Goal: Information Seeking & Learning: Learn about a topic

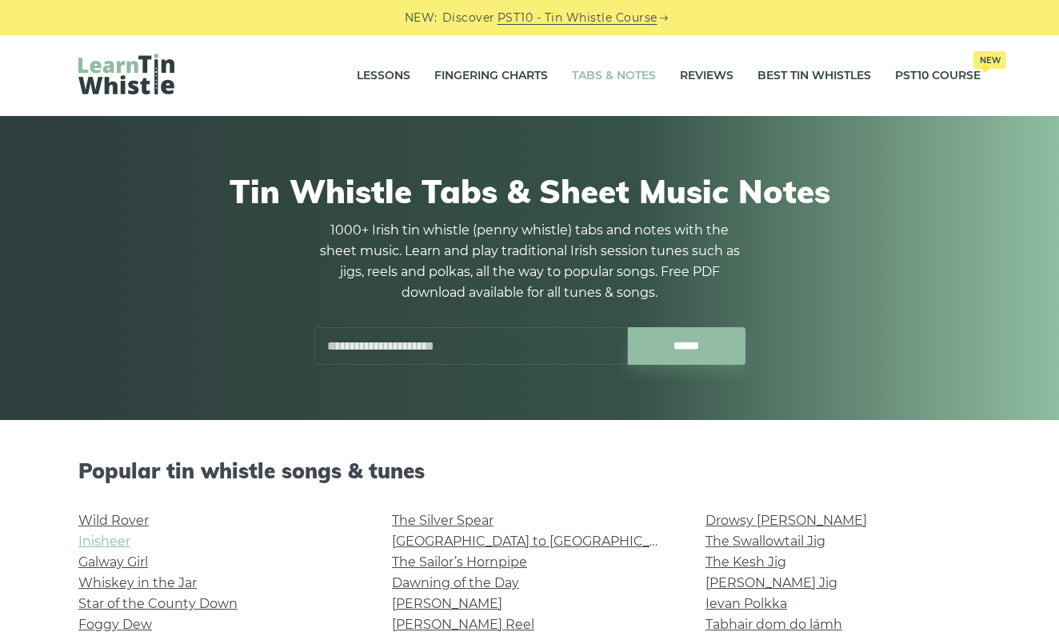
click at [117, 545] on link "Inisheer" at bounding box center [104, 540] width 52 height 15
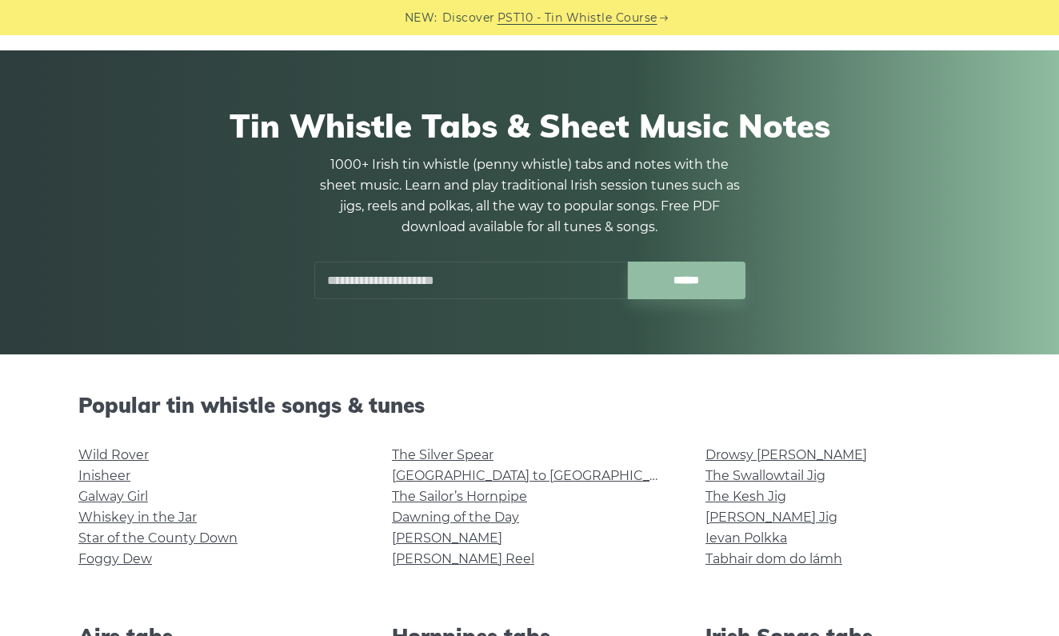
scroll to position [68, 0]
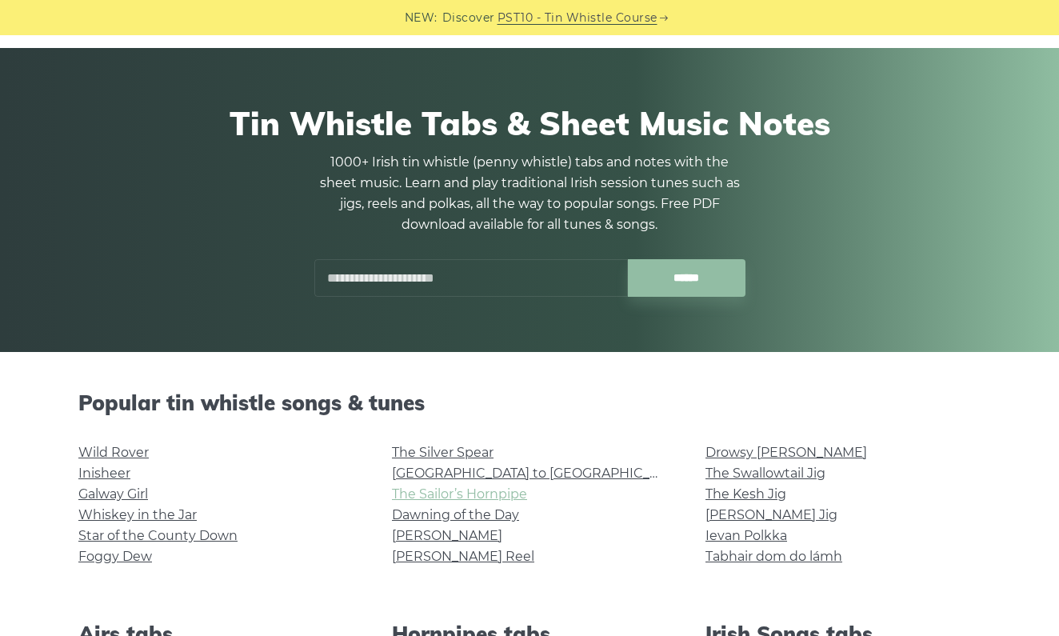
click at [438, 497] on link "The Sailor’s Hornpipe" at bounding box center [459, 493] width 135 height 15
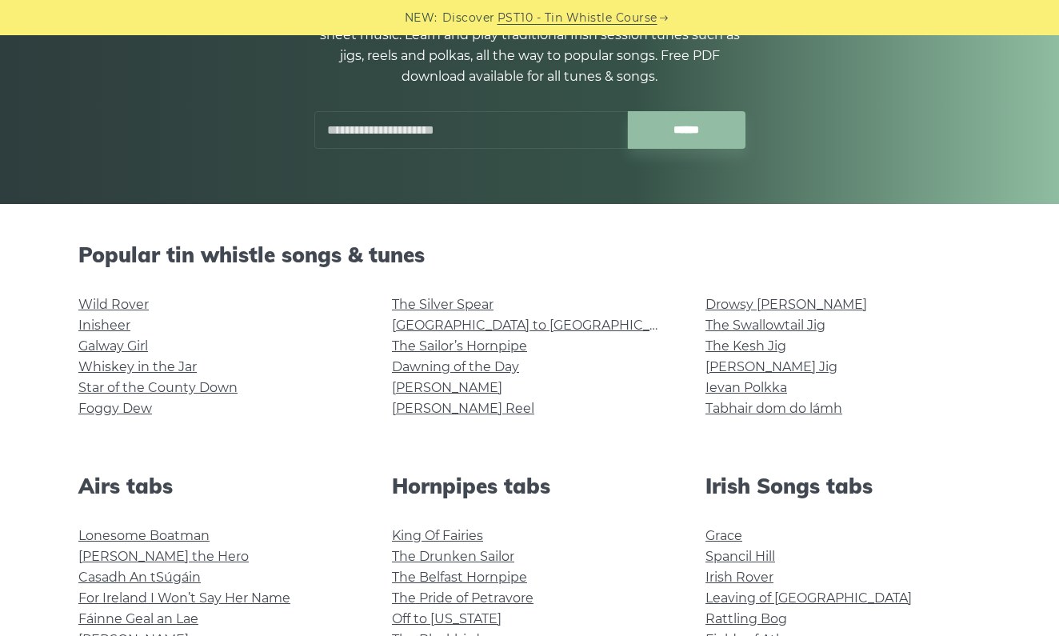
scroll to position [218, 0]
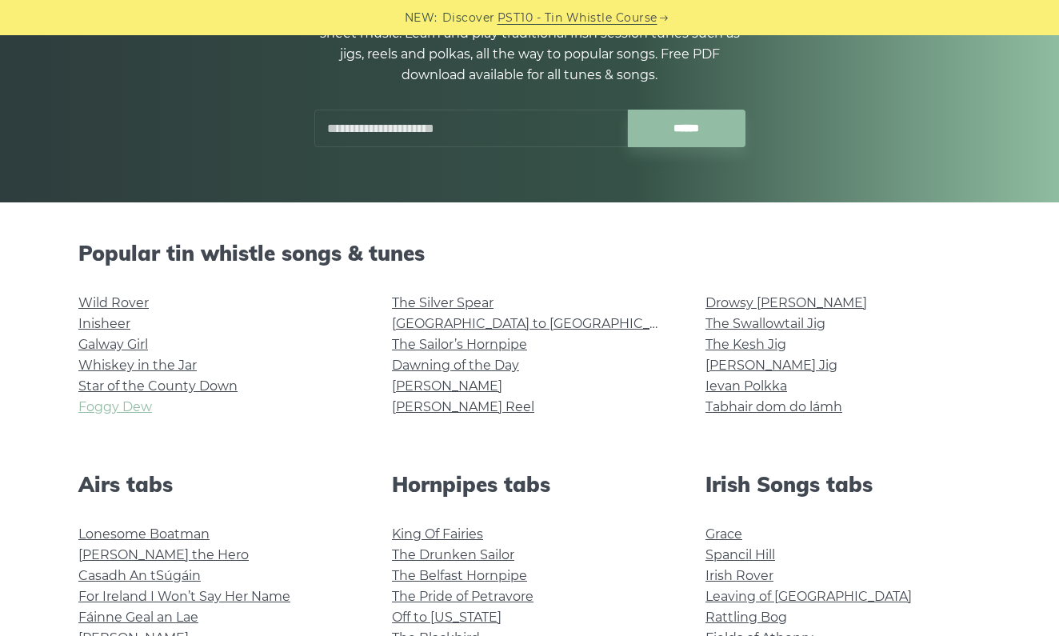
click at [132, 407] on link "Foggy Dew" at bounding box center [115, 406] width 74 height 15
click at [131, 370] on link "Whiskey in the Jar" at bounding box center [137, 365] width 118 height 15
click at [742, 368] on link "[PERSON_NAME] Jig" at bounding box center [771, 365] width 132 height 15
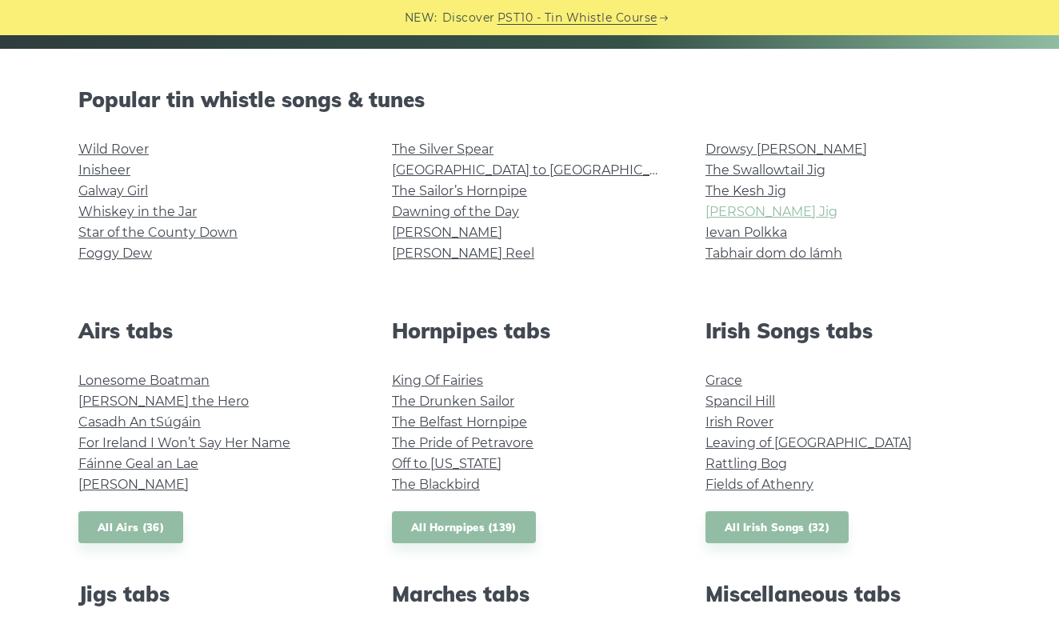
scroll to position [372, 0]
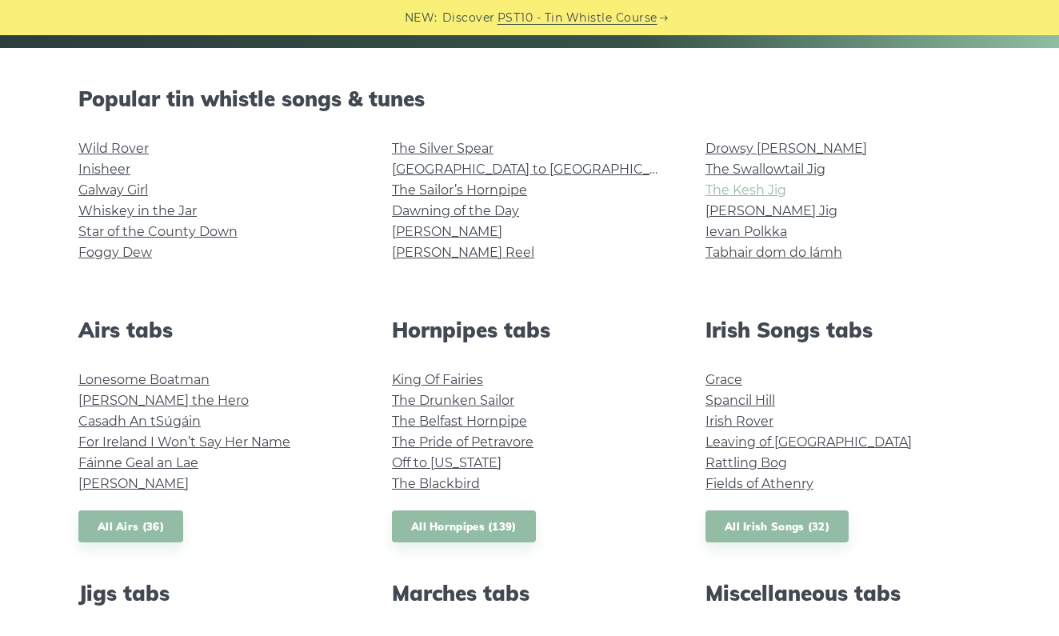
click at [715, 190] on link "The Kesh Jig" at bounding box center [745, 189] width 81 height 15
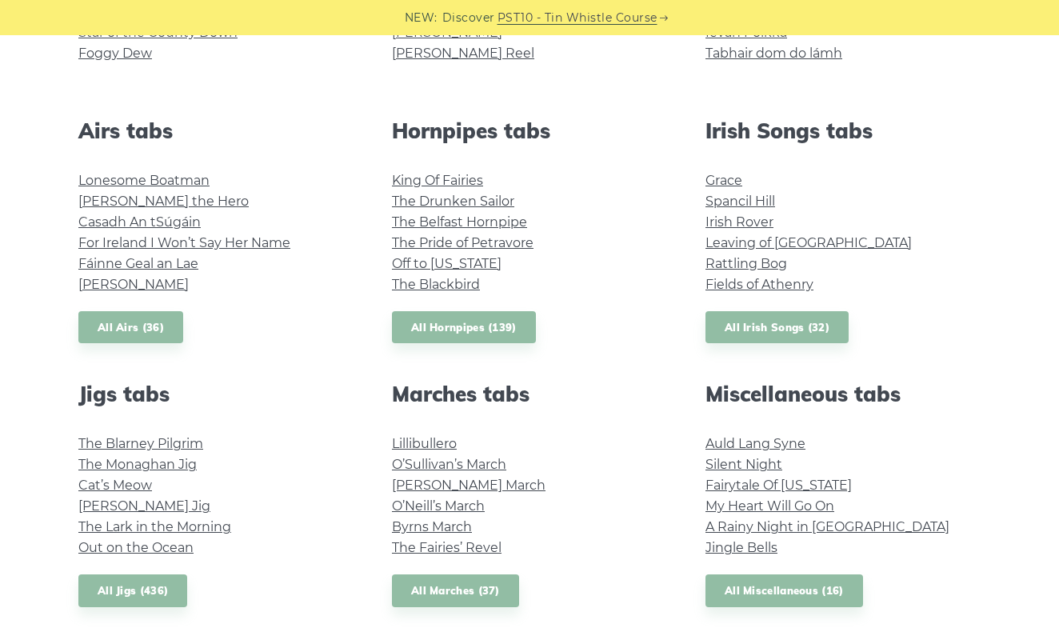
scroll to position [573, 0]
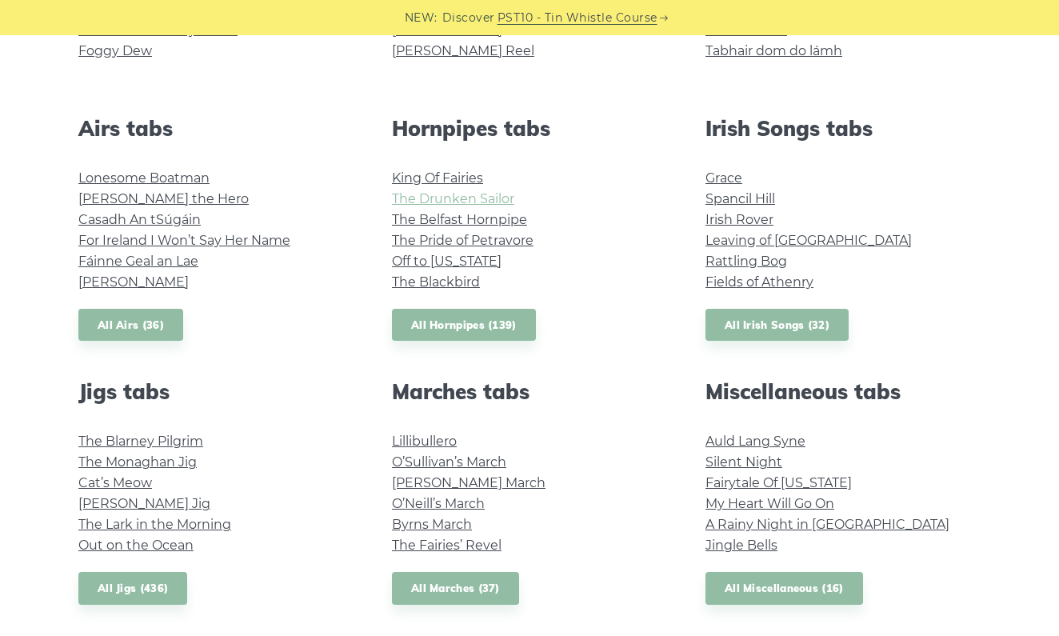
click at [406, 202] on link "The Drunken Sailor" at bounding box center [453, 198] width 122 height 15
click at [418, 259] on link "Off to California" at bounding box center [447, 261] width 110 height 15
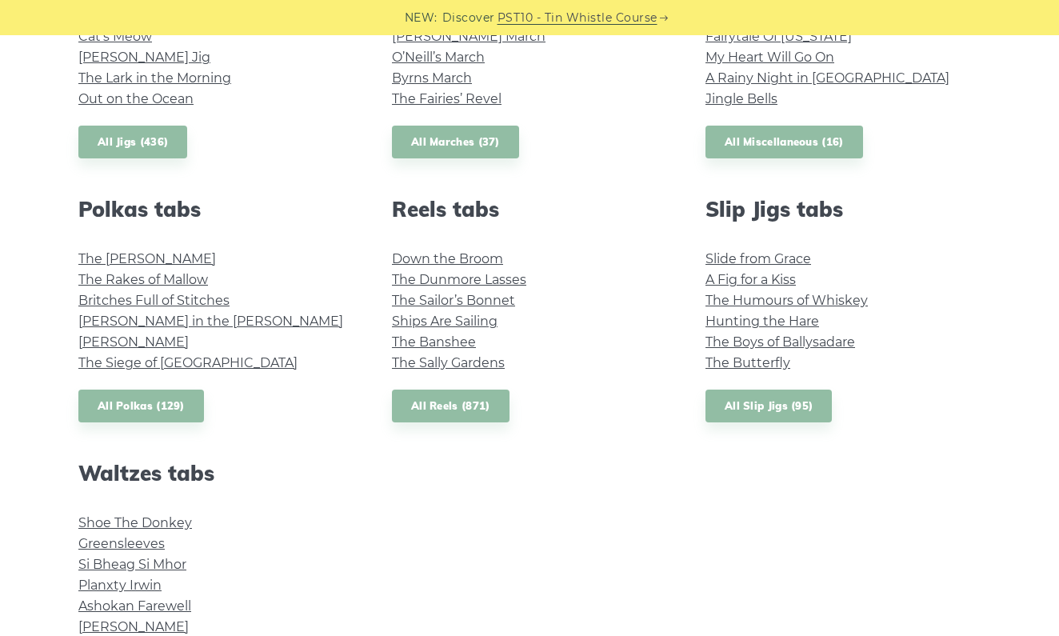
scroll to position [1021, 0]
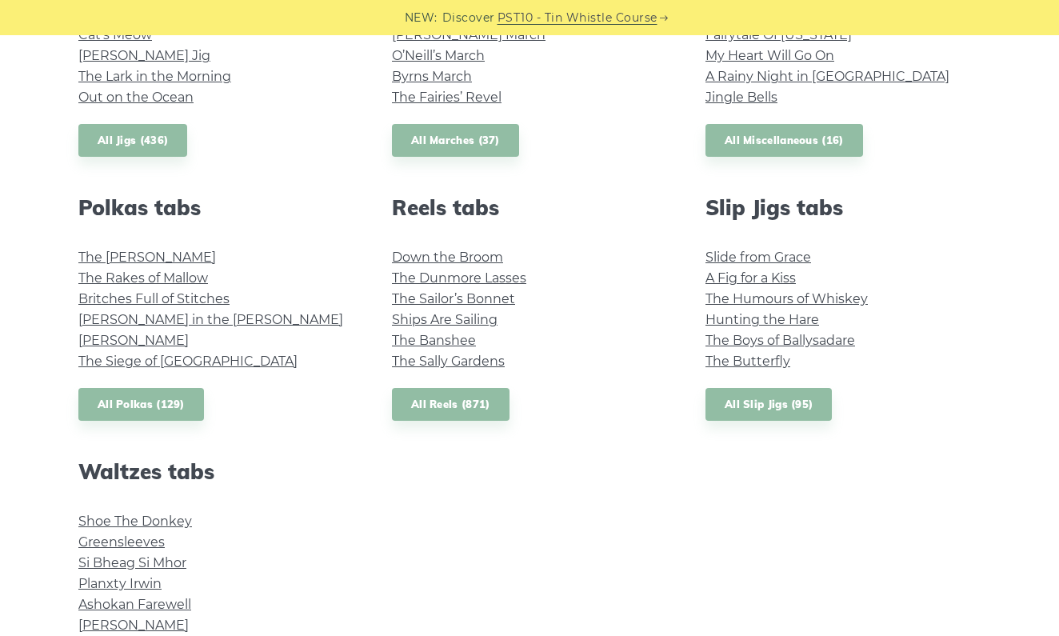
click at [740, 62] on li "My Heart Will Go On" at bounding box center [842, 56] width 275 height 21
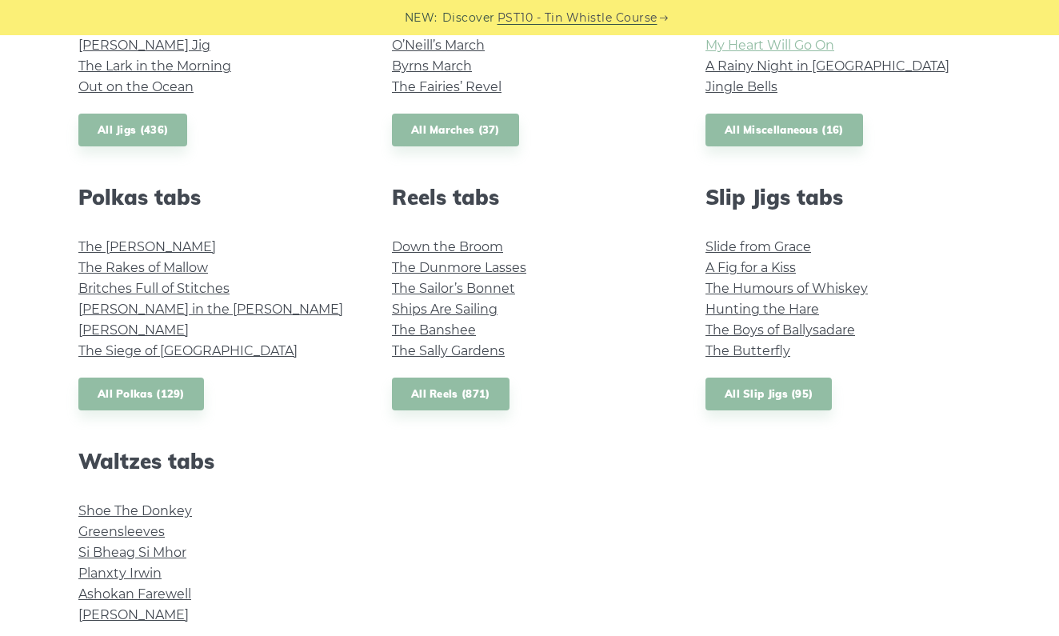
scroll to position [1036, 0]
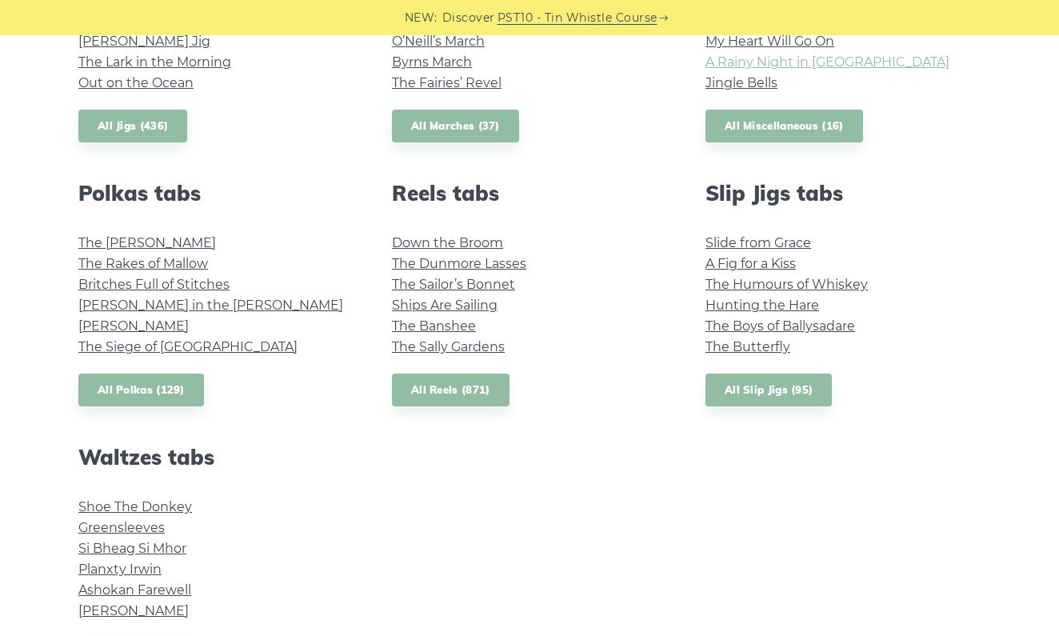
click at [740, 61] on link "A Rainy Night in Soho" at bounding box center [827, 61] width 244 height 15
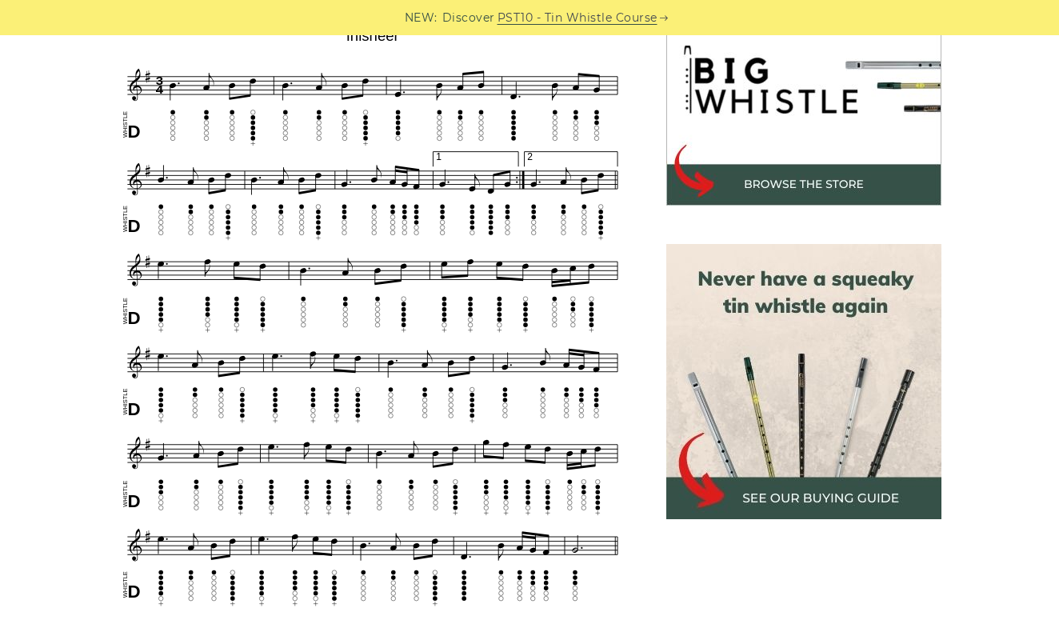
scroll to position [525, 0]
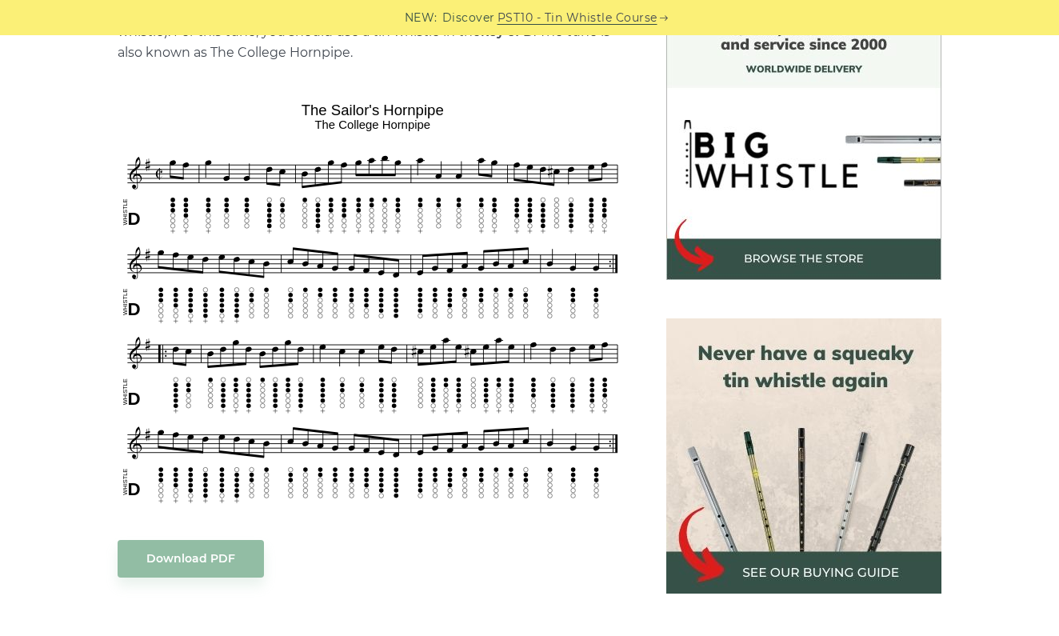
scroll to position [473, 0]
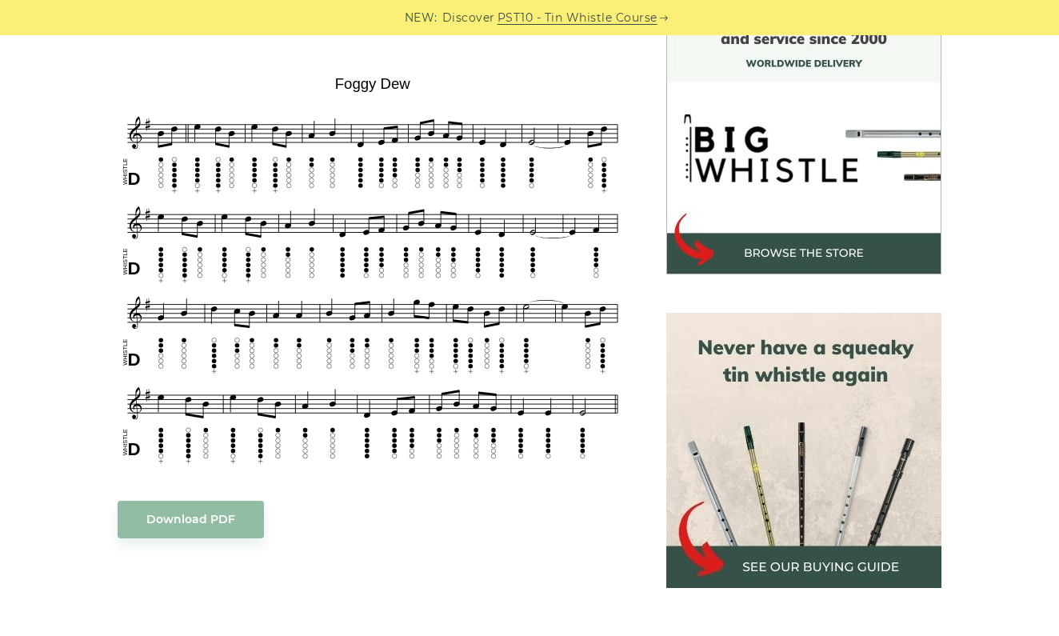
scroll to position [463, 0]
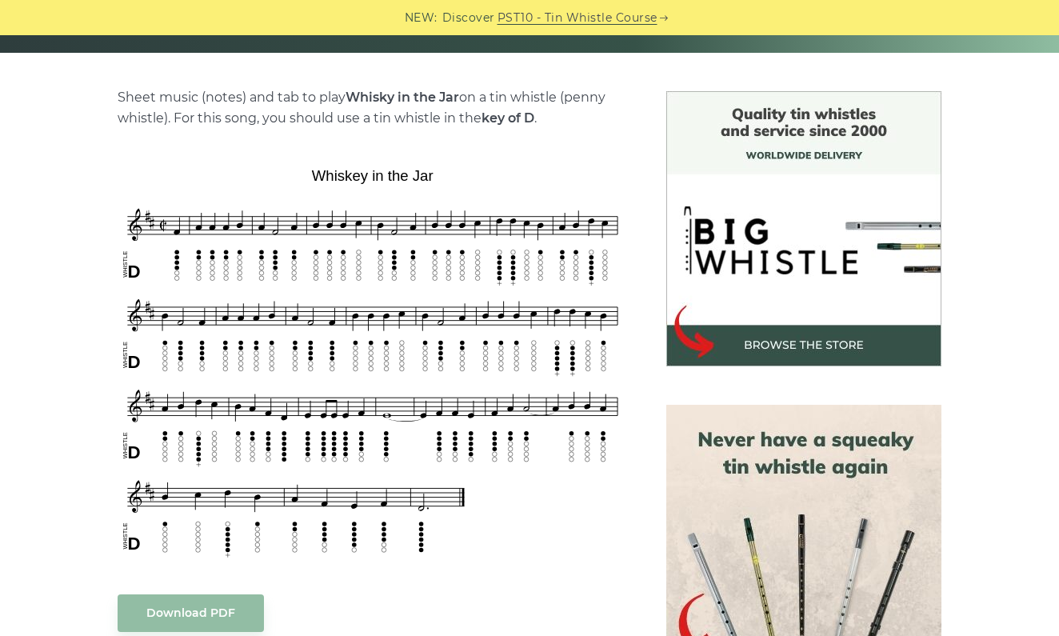
scroll to position [399, 0]
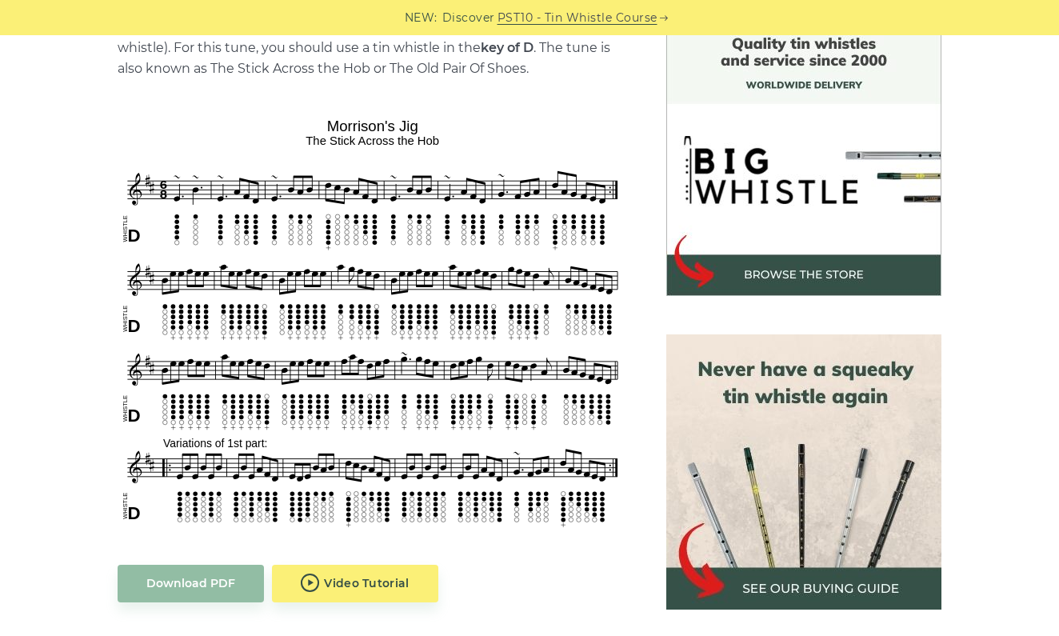
scroll to position [438, 0]
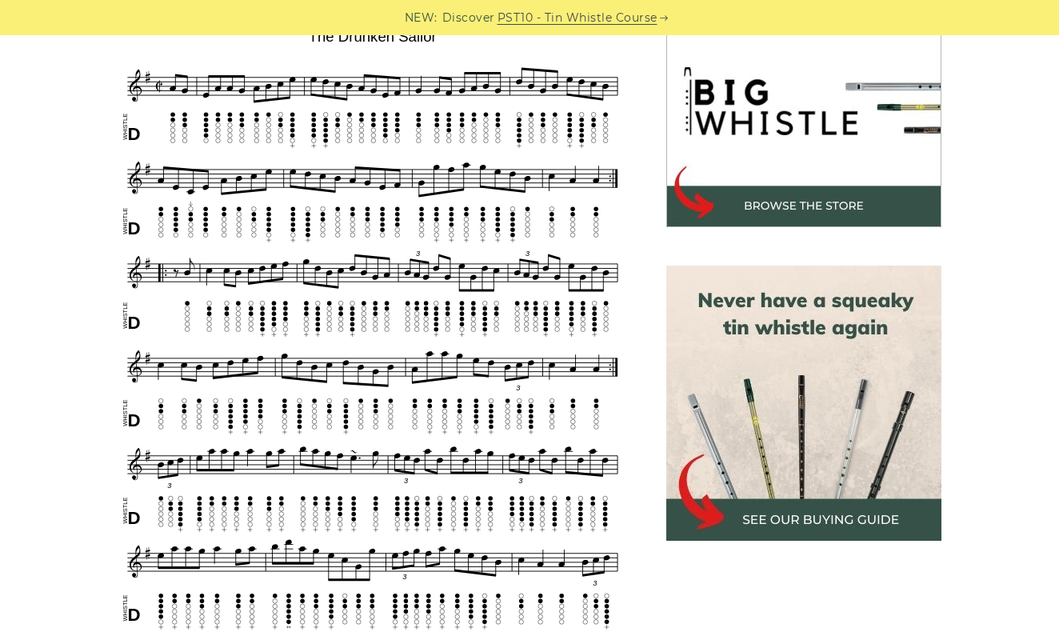
scroll to position [512, 0]
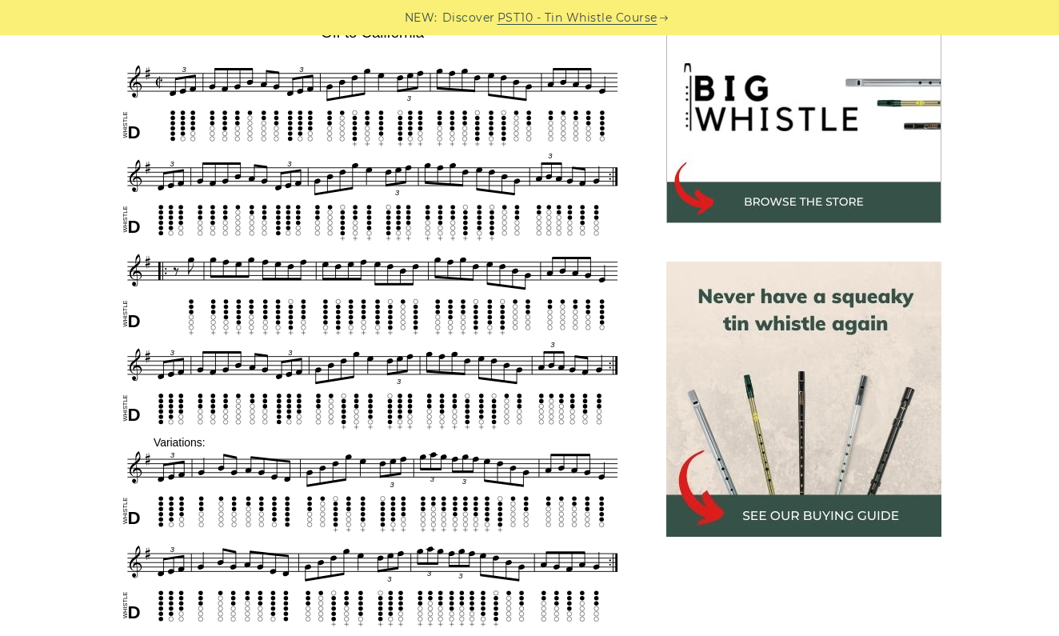
scroll to position [512, 0]
